Goal: Task Accomplishment & Management: Manage account settings

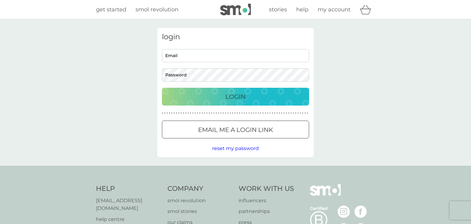
click at [210, 54] on input "Email" at bounding box center [235, 55] width 147 height 13
type input "[EMAIL_ADDRESS][DOMAIN_NAME]"
click at [242, 129] on div at bounding box center [242, 129] width 0 height 0
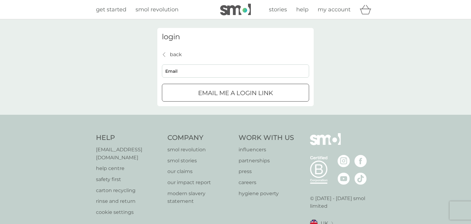
click at [197, 74] on input "Email" at bounding box center [235, 70] width 147 height 13
type input "[EMAIL_ADDRESS][DOMAIN_NAME]"
click at [218, 93] on p "Email me a login link" at bounding box center [235, 93] width 75 height 10
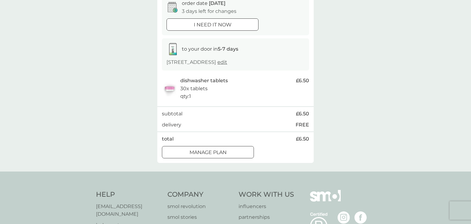
scroll to position [66, 0]
click at [203, 154] on div at bounding box center [208, 152] width 22 height 6
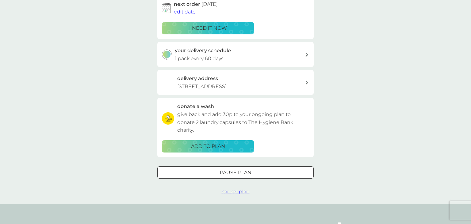
scroll to position [110, 0]
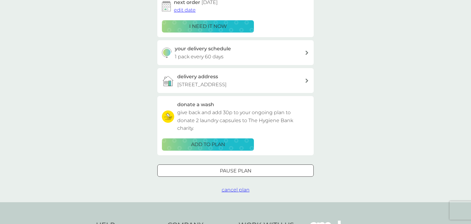
click at [229, 171] on div at bounding box center [235, 170] width 22 height 6
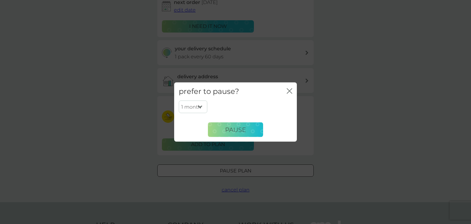
click at [199, 106] on select "1 month 2 months 3 months 4 months 5 months 6 months" at bounding box center [193, 106] width 28 height 13
click at [179, 100] on select "1 month 2 months 3 months 4 months 5 months 6 months" at bounding box center [193, 106] width 28 height 13
click at [236, 133] on button "Pause" at bounding box center [235, 129] width 55 height 15
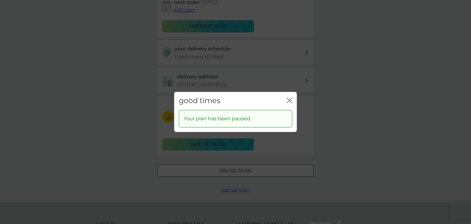
click at [290, 100] on icon "close" at bounding box center [289, 100] width 6 height 6
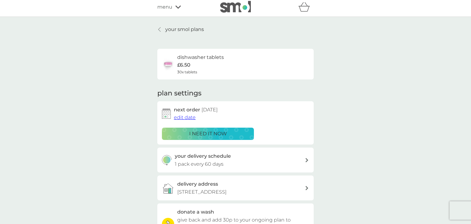
scroll to position [0, 0]
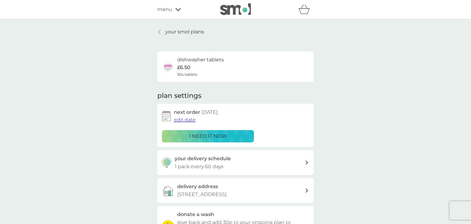
click at [177, 9] on icon at bounding box center [178, 10] width 6 height 4
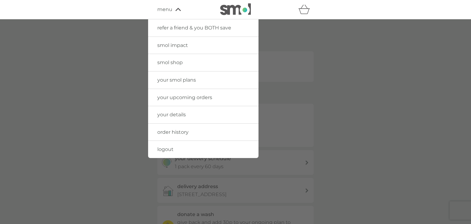
click at [165, 79] on span "your smol plans" at bounding box center [176, 80] width 39 height 6
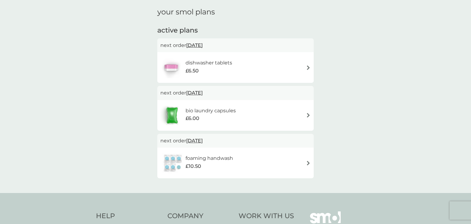
scroll to position [21, 0]
click at [193, 93] on span "15 Oct 2025" at bounding box center [194, 92] width 17 height 12
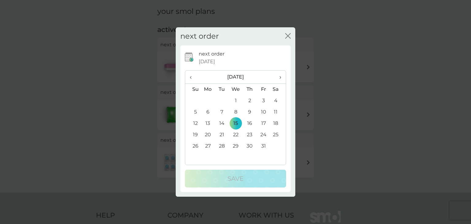
click at [288, 35] on icon "close" at bounding box center [289, 35] width 2 height 5
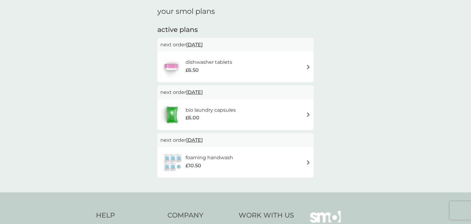
click at [202, 110] on h6 "bio laundry capsules" at bounding box center [210, 110] width 50 height 8
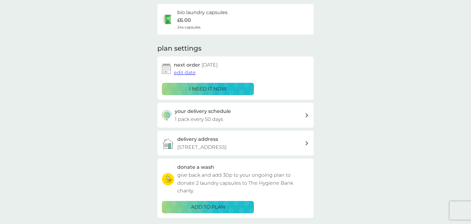
scroll to position [48, 0]
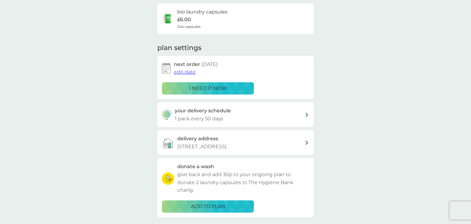
click at [307, 115] on icon at bounding box center [306, 114] width 3 height 4
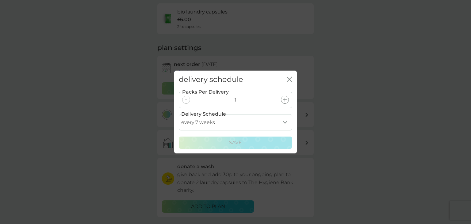
click at [285, 122] on select "every 1 week every 2 weeks every 3 weeks every 4 weeks every 5 weeks every 6 we…" at bounding box center [235, 122] width 113 height 16
select select "28"
click at [179, 114] on select "every 1 week every 2 weeks every 3 weeks every 4 weeks every 5 weeks every 6 we…" at bounding box center [235, 122] width 113 height 16
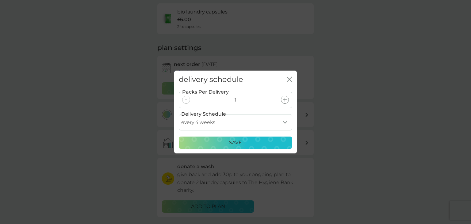
click at [234, 143] on p "Save" at bounding box center [235, 142] width 13 height 8
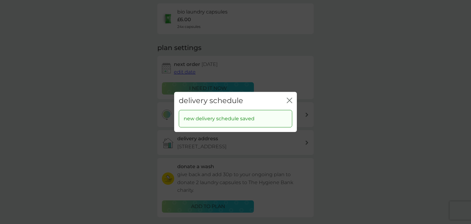
click at [290, 99] on icon "close" at bounding box center [290, 100] width 2 height 5
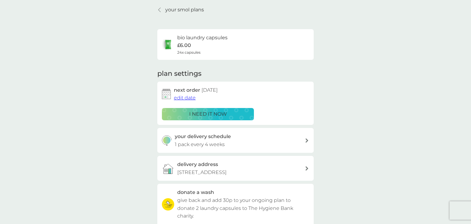
scroll to position [22, 0]
click at [212, 145] on p "1 pack every 4 weeks" at bounding box center [200, 144] width 50 height 8
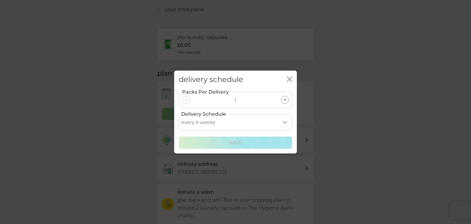
click at [213, 123] on select "every 1 week every 2 weeks every 3 weeks every 4 weeks every 5 weeks every 6 we…" at bounding box center [235, 122] width 113 height 16
select select "35"
click at [179, 114] on select "every 1 week every 2 weeks every 3 weeks every 4 weeks every 5 weeks every 6 we…" at bounding box center [235, 122] width 113 height 16
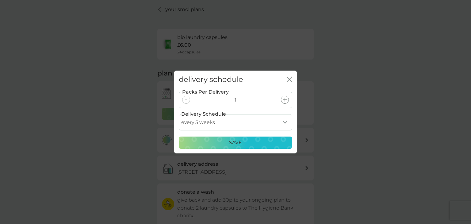
click at [235, 143] on p "Save" at bounding box center [235, 142] width 13 height 8
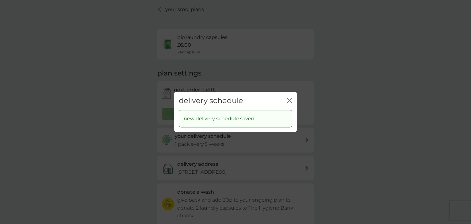
click at [289, 101] on icon "close" at bounding box center [288, 100] width 2 height 5
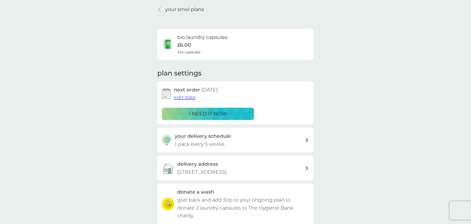
click at [209, 115] on p "i need it now" at bounding box center [208, 114] width 38 height 8
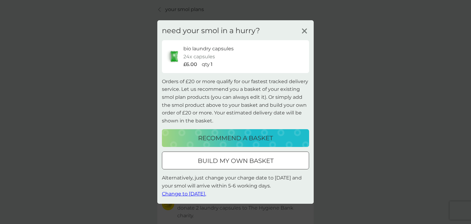
click at [234, 163] on div at bounding box center [235, 160] width 22 height 6
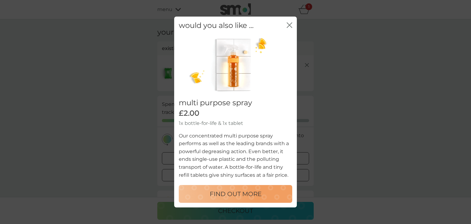
click at [288, 25] on icon "close" at bounding box center [289, 25] width 6 height 6
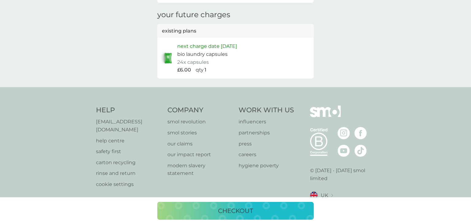
scroll to position [259, 0]
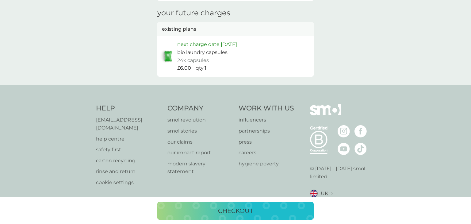
click at [203, 208] on div "checkout" at bounding box center [235, 211] width 144 height 10
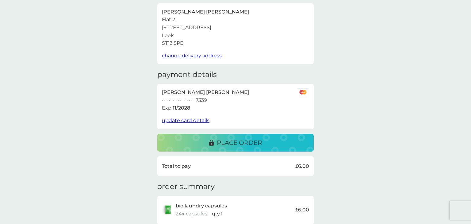
scroll to position [41, 0]
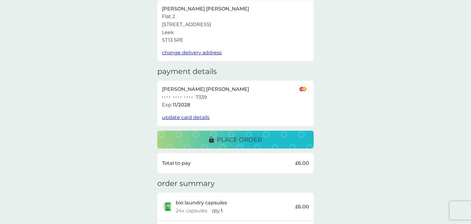
click at [227, 136] on p "place order" at bounding box center [239, 139] width 45 height 10
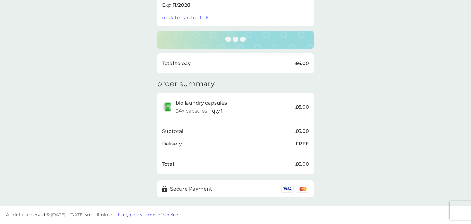
scroll to position [0, 0]
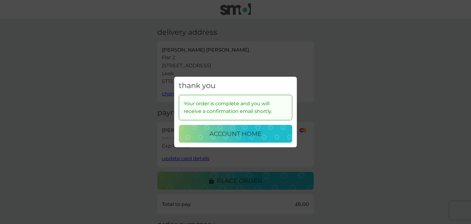
click at [230, 134] on p "account home" at bounding box center [235, 134] width 52 height 10
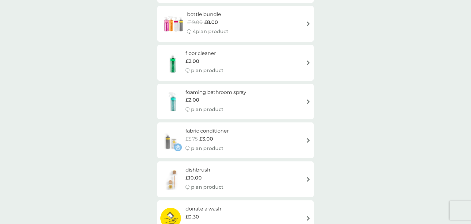
scroll to position [532, 0]
click at [348, 97] on div "share the smol revolution with friends and earn £6 credit. REFER A FRIEND Welco…" at bounding box center [235, 177] width 471 height 1381
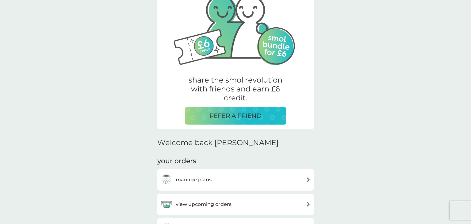
scroll to position [0, 0]
